Goal: Task Accomplishment & Management: Complete application form

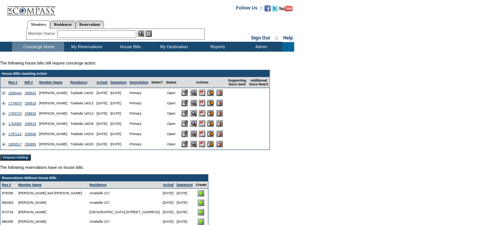
click at [188, 113] on input "image" at bounding box center [184, 113] width 6 height 6
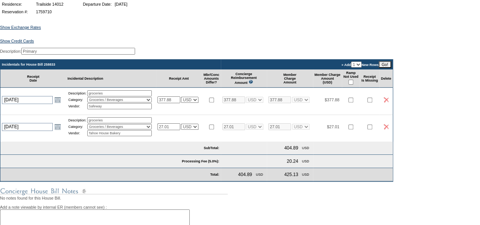
scroll to position [94, 0]
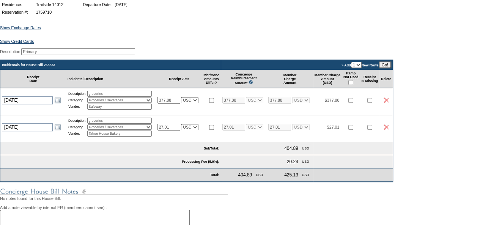
click at [391, 68] on input "Go!" at bounding box center [385, 64] width 13 height 7
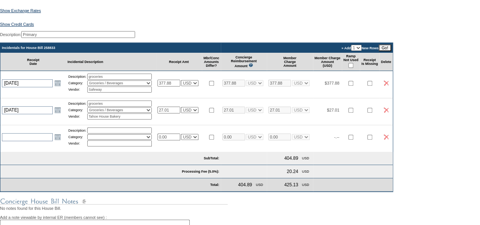
scroll to position [111, 0]
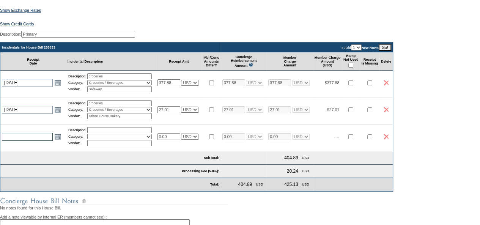
click at [37, 141] on input "text" at bounding box center [27, 137] width 51 height 8
type input "[DATE]"
type input "Butcher"
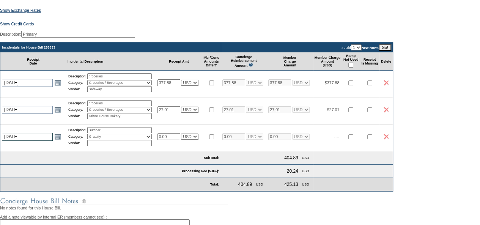
select select "11"
type input "7"
type input "Mountain Valley Meats"
type input "77.65"
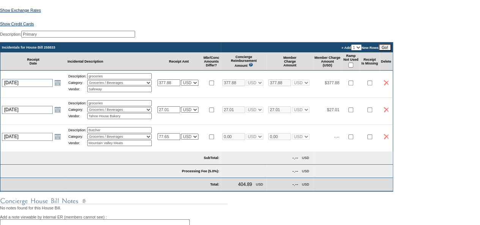
select select "1"
type input "77.65"
select select "1"
click at [353, 139] on input "checkbox" at bounding box center [350, 136] width 5 height 5
checkbox input "true"
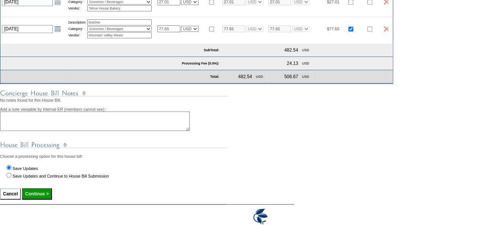
scroll to position [232, 0]
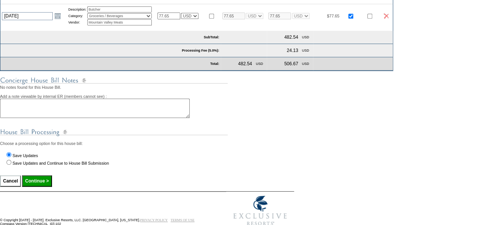
click at [45, 187] on input "Continue >" at bounding box center [37, 180] width 30 height 11
type input "Processing..."
